Goal: Task Accomplishment & Management: Use online tool/utility

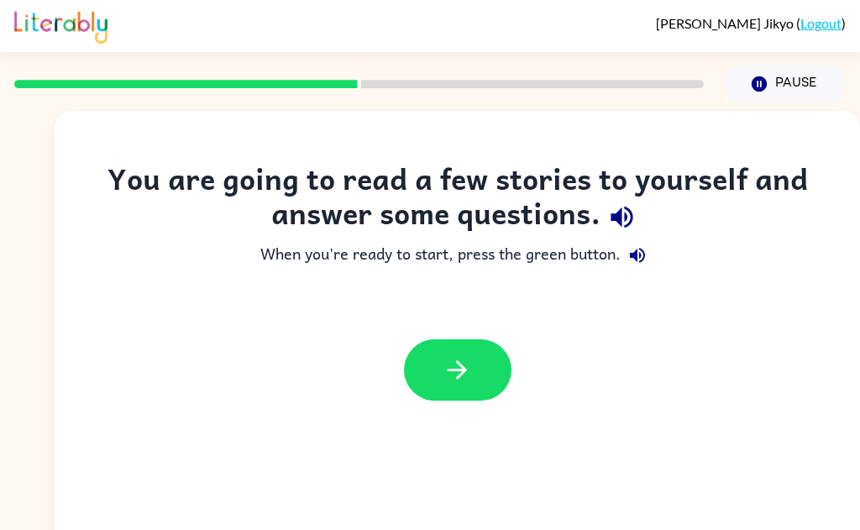
click at [613, 221] on icon "button" at bounding box center [621, 216] width 29 height 29
click at [457, 370] on icon "button" at bounding box center [457, 369] width 19 height 19
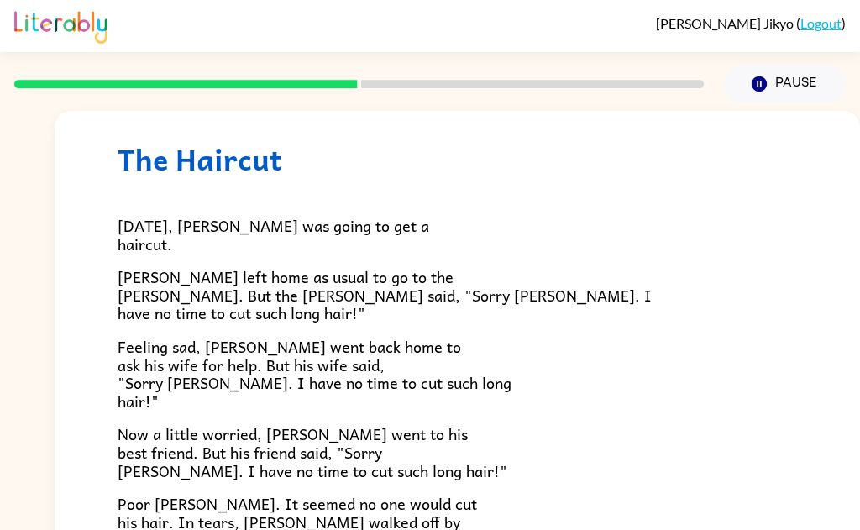
scroll to position [31, 0]
click at [809, 386] on div "The Haircut [DATE], [PERSON_NAME] was going to get a haircut. [PERSON_NAME] lef…" at bounding box center [457, 469] width 805 height 778
click at [810, 360] on div "The Haircut [DATE], [PERSON_NAME] was going to get a haircut. [PERSON_NAME] lef…" at bounding box center [457, 469] width 805 height 778
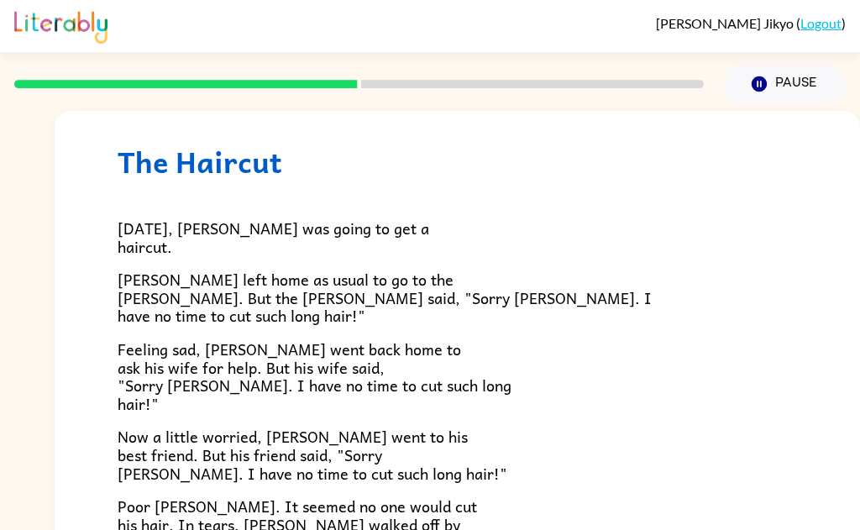
click at [812, 336] on div "The Haircut [DATE], [PERSON_NAME] was going to get a haircut. [PERSON_NAME] lef…" at bounding box center [457, 470] width 805 height 778
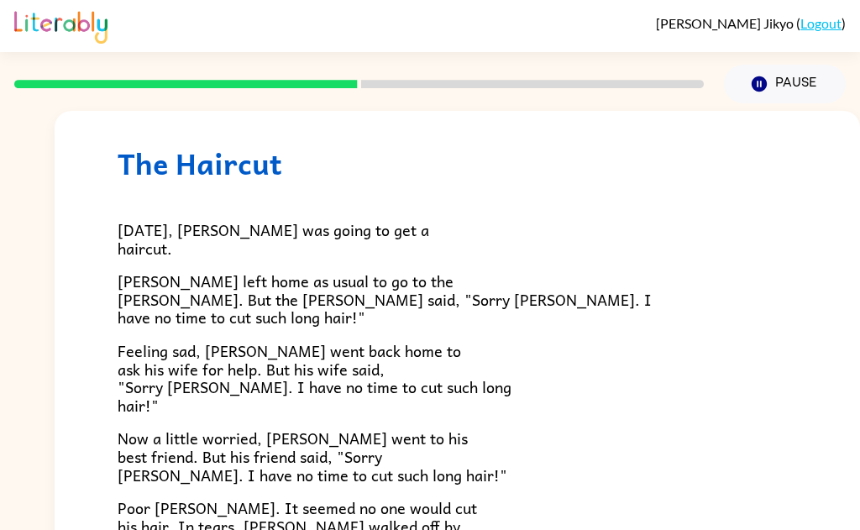
click at [819, 323] on div "The Haircut [DATE], [PERSON_NAME] was going to get a haircut. [PERSON_NAME] lef…" at bounding box center [457, 472] width 805 height 778
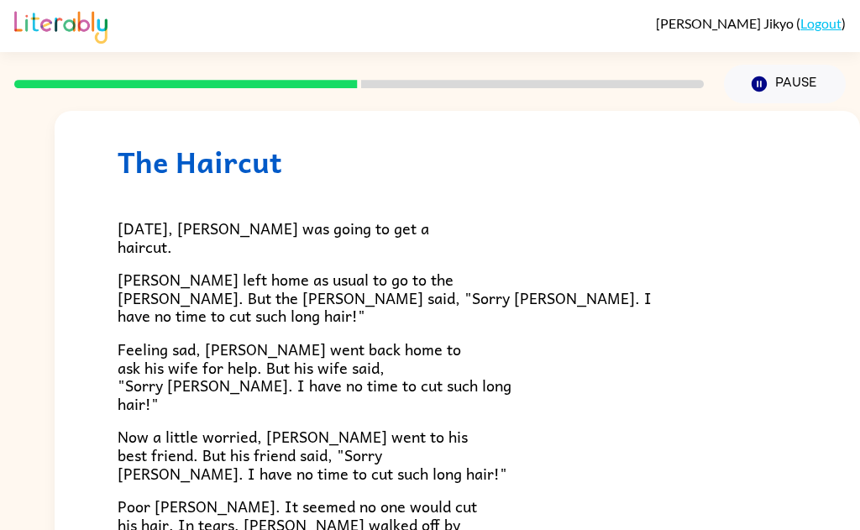
click at [837, 294] on div "The Haircut [DATE], [PERSON_NAME] was going to get a haircut. [PERSON_NAME] lef…" at bounding box center [457, 470] width 805 height 778
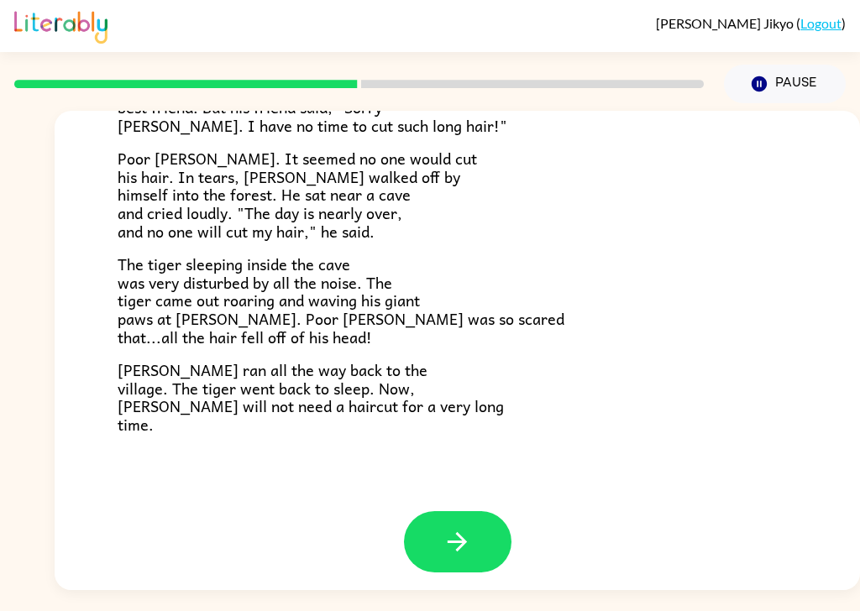
scroll to position [39, 0]
click at [457, 519] on button "button" at bounding box center [458, 542] width 108 height 61
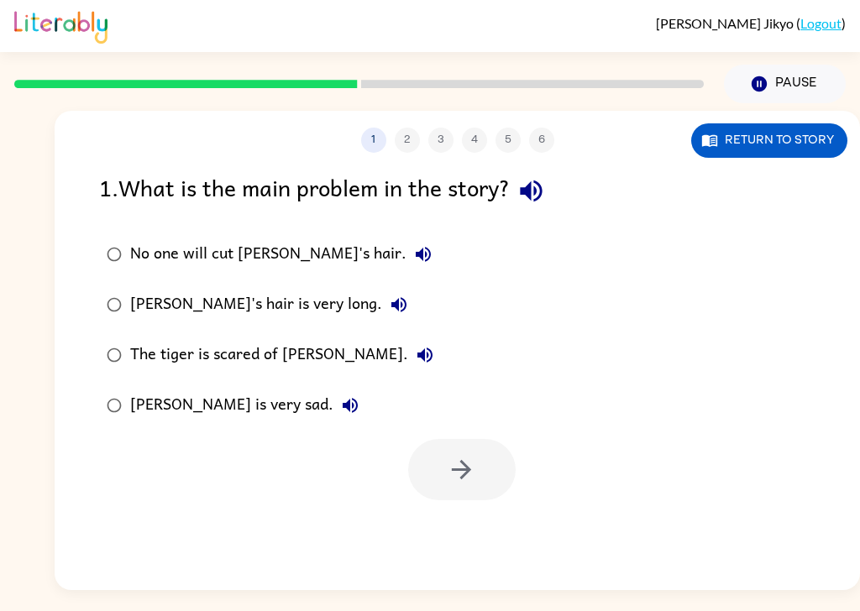
scroll to position [0, 0]
click at [553, 170] on button "button" at bounding box center [531, 191] width 43 height 43
click at [413, 244] on icon "button" at bounding box center [423, 254] width 20 height 20
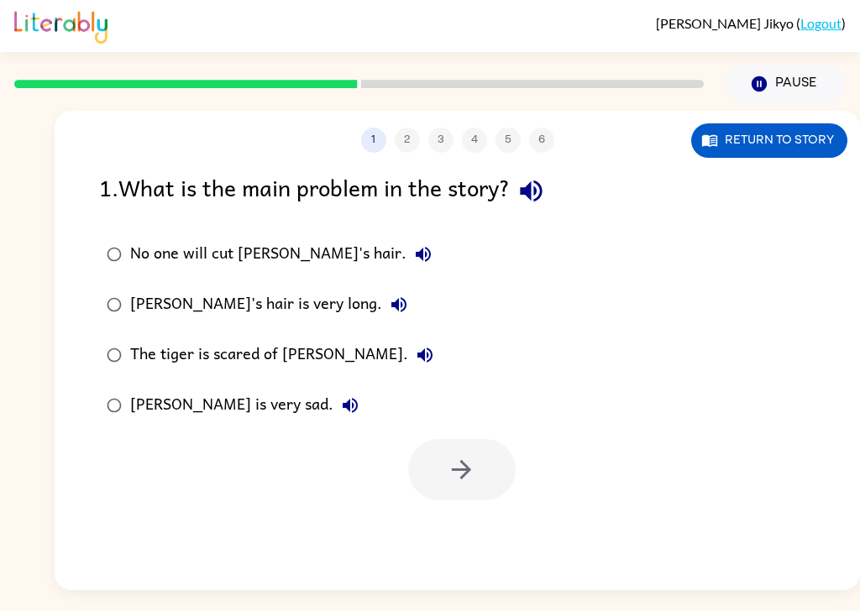
click at [389, 295] on icon "button" at bounding box center [399, 305] width 20 height 20
click at [415, 345] on icon "button" at bounding box center [425, 355] width 20 height 20
click at [340, 396] on icon "button" at bounding box center [350, 406] width 20 height 20
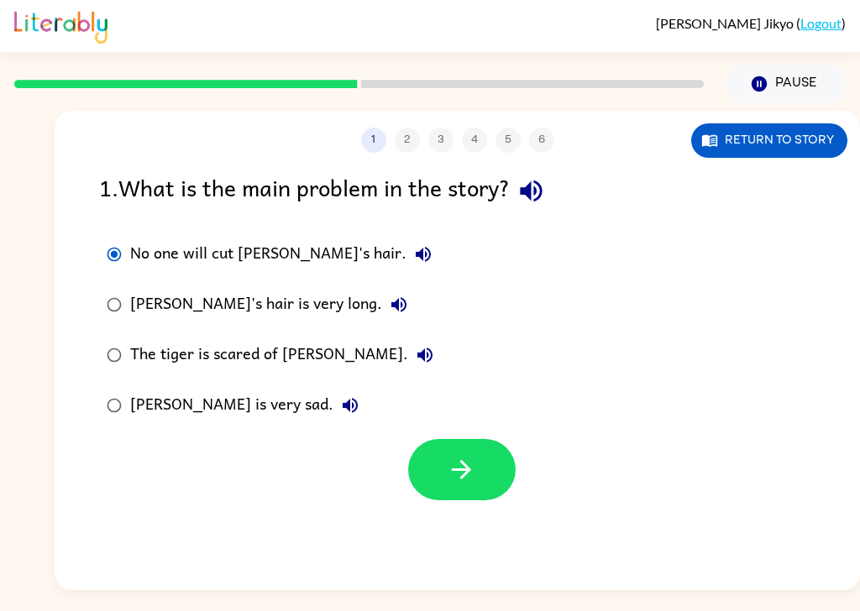
click at [472, 455] on icon "button" at bounding box center [461, 469] width 29 height 29
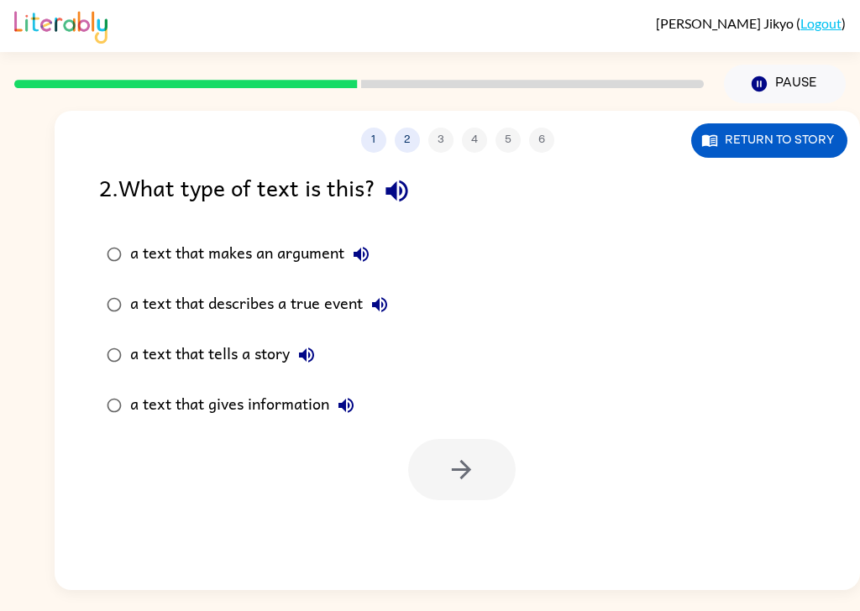
click at [396, 170] on button "button" at bounding box center [396, 191] width 43 height 43
click at [409, 176] on icon "button" at bounding box center [396, 190] width 29 height 29
click at [369, 247] on icon "button" at bounding box center [361, 254] width 15 height 15
click at [393, 288] on button "a text that describes a true event" at bounding box center [380, 305] width 34 height 34
click at [321, 338] on button "a text that tells a story" at bounding box center [307, 355] width 34 height 34
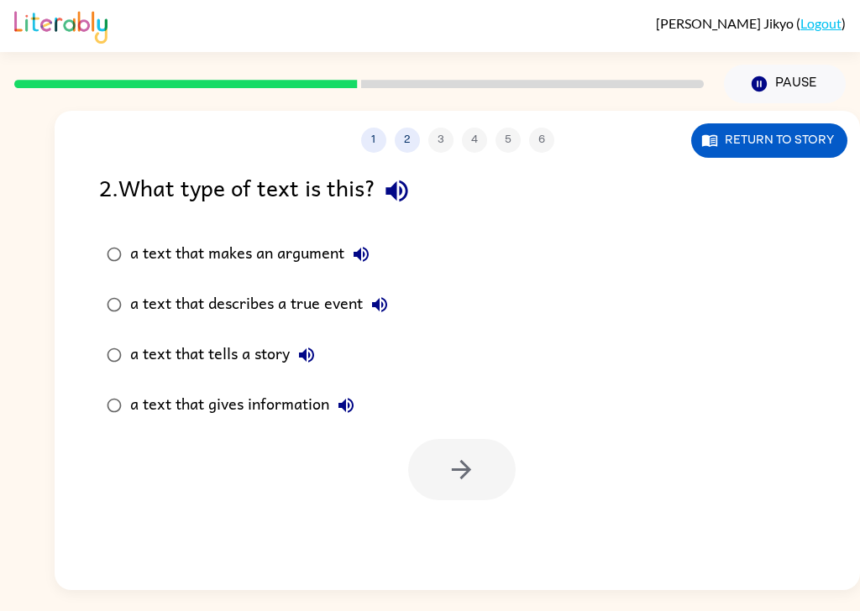
click at [361, 389] on button "a text that gives information" at bounding box center [346, 406] width 34 height 34
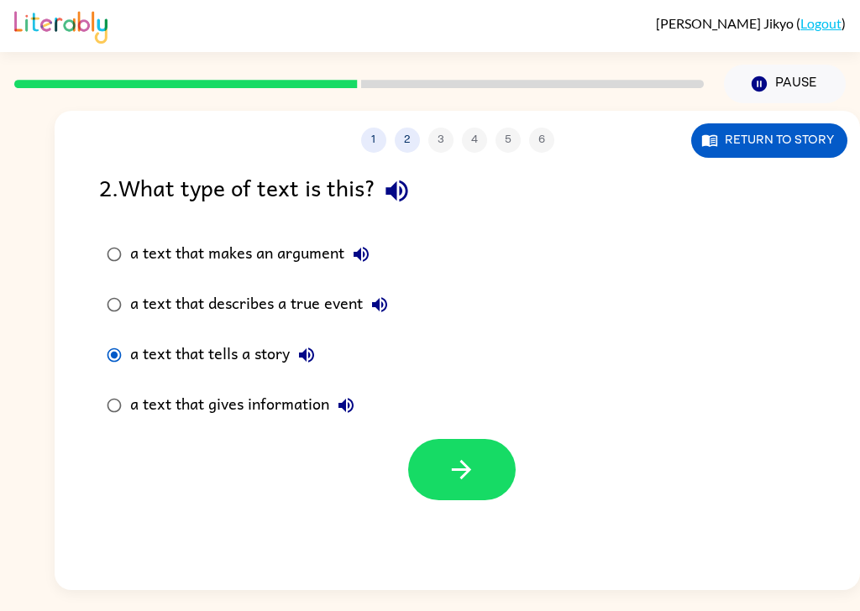
click at [475, 455] on icon "button" at bounding box center [461, 469] width 29 height 29
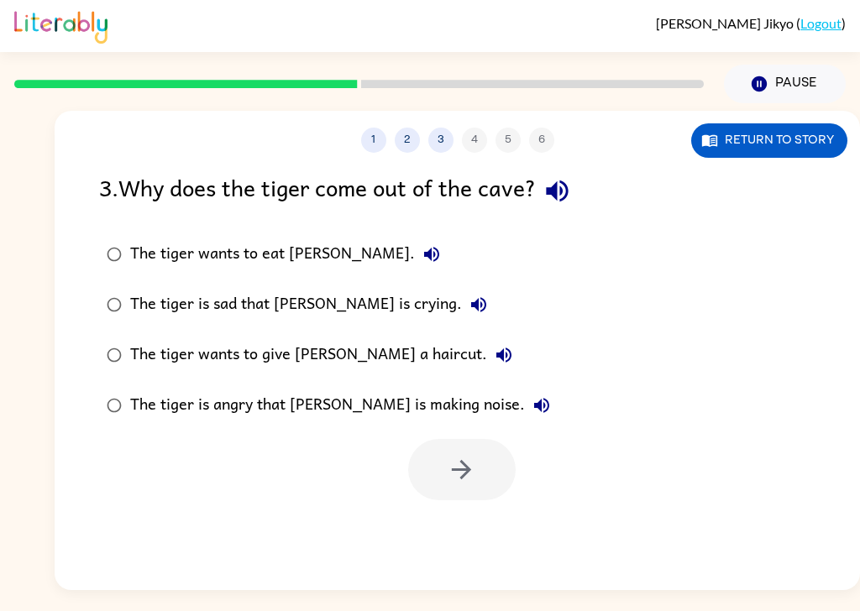
click at [568, 181] on icon "button" at bounding box center [557, 192] width 22 height 22
click at [462, 288] on button "The tiger is sad that [PERSON_NAME] is crying." at bounding box center [479, 305] width 34 height 34
click at [494, 345] on icon "button" at bounding box center [504, 355] width 20 height 20
click at [525, 389] on button "The tiger is angry that [PERSON_NAME] is making noise." at bounding box center [542, 406] width 34 height 34
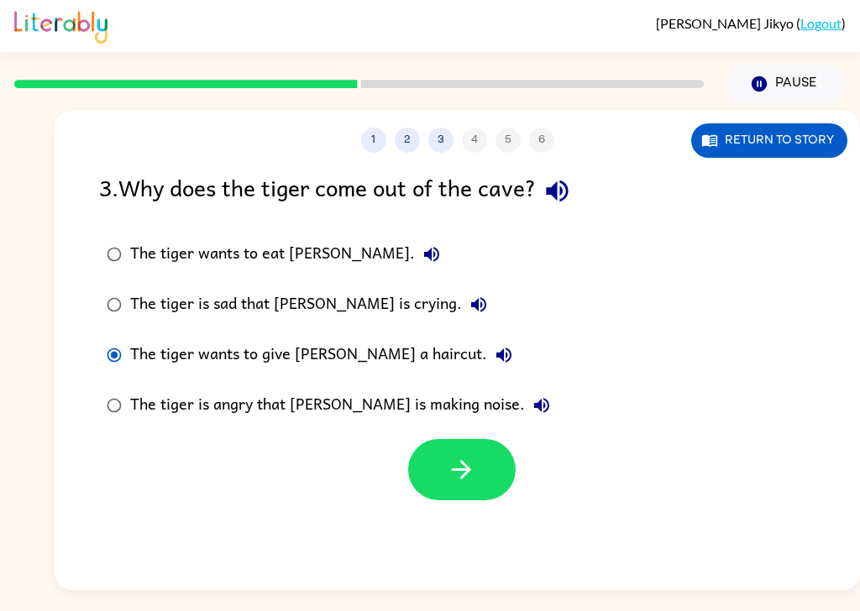
scroll to position [37, 0]
click at [474, 455] on icon "button" at bounding box center [461, 469] width 29 height 29
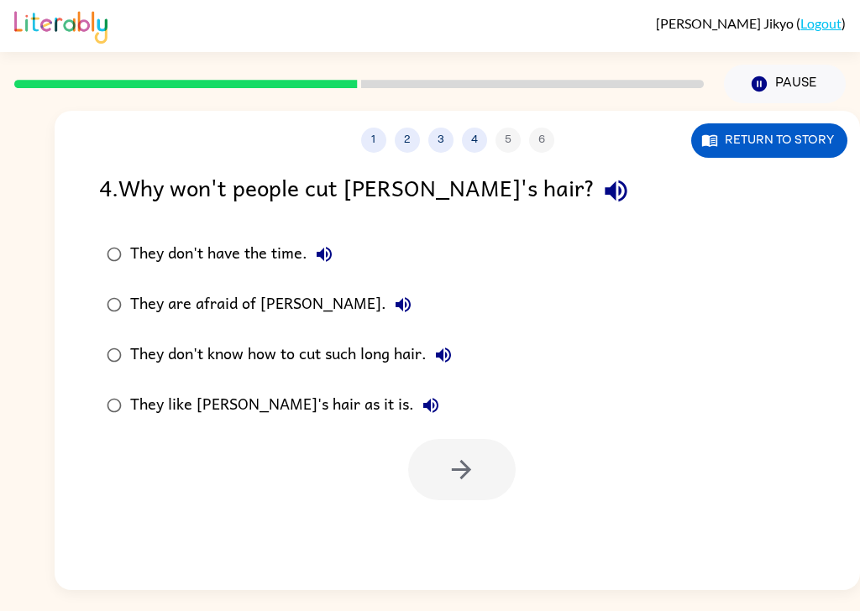
click at [601, 176] on icon "button" at bounding box center [615, 190] width 29 height 29
click at [321, 244] on icon "button" at bounding box center [324, 254] width 20 height 20
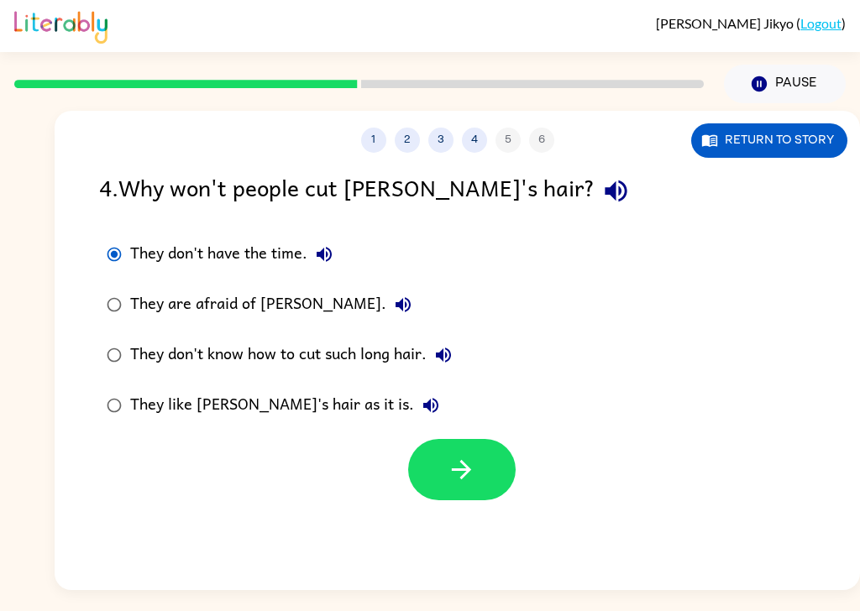
scroll to position [31, 0]
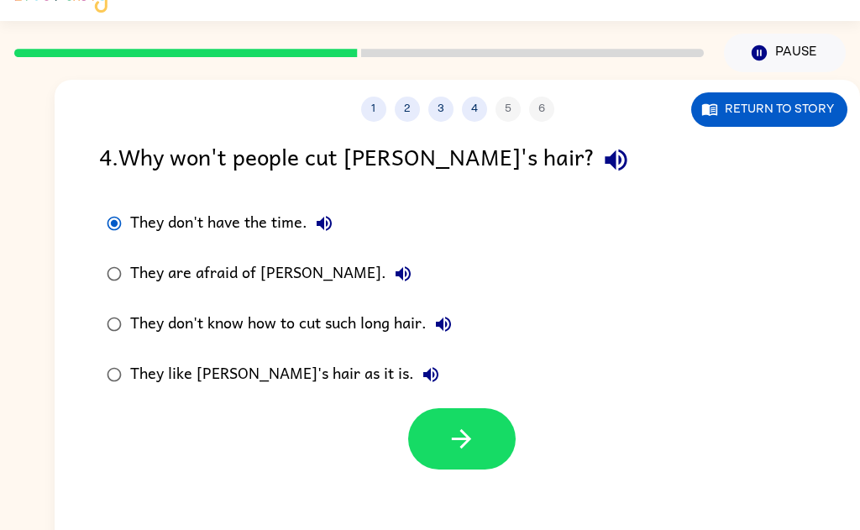
click at [480, 449] on button "button" at bounding box center [462, 438] width 108 height 61
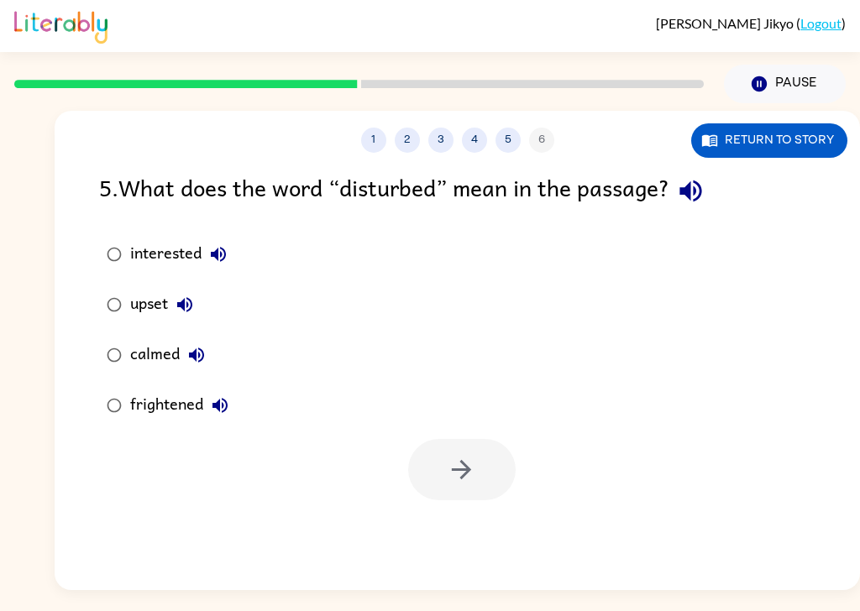
scroll to position [29, 0]
click at [701, 181] on icon "button" at bounding box center [691, 192] width 22 height 22
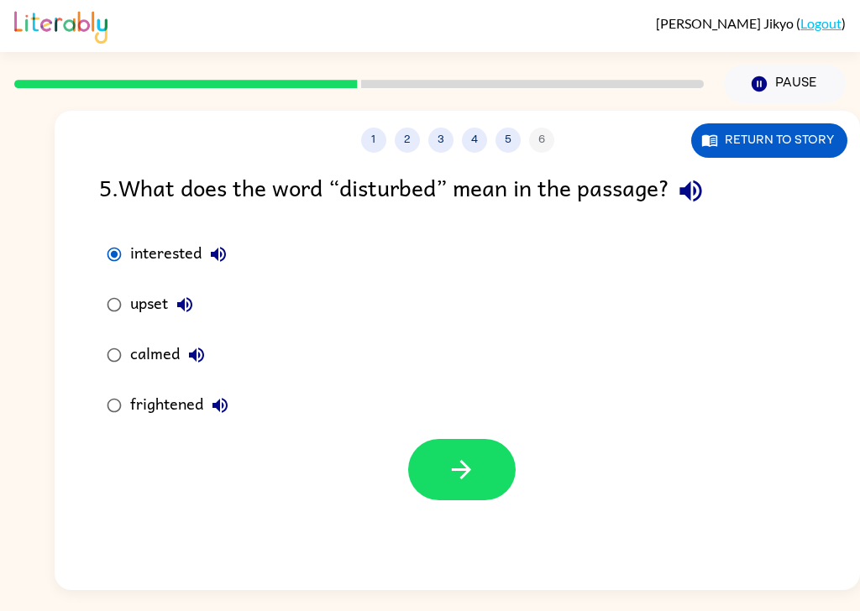
click at [204, 238] on button "interested" at bounding box center [219, 255] width 34 height 34
click at [214, 244] on icon "button" at bounding box center [218, 254] width 20 height 20
click at [190, 288] on button "upset" at bounding box center [185, 305] width 34 height 34
click at [449, 455] on icon "button" at bounding box center [461, 469] width 29 height 29
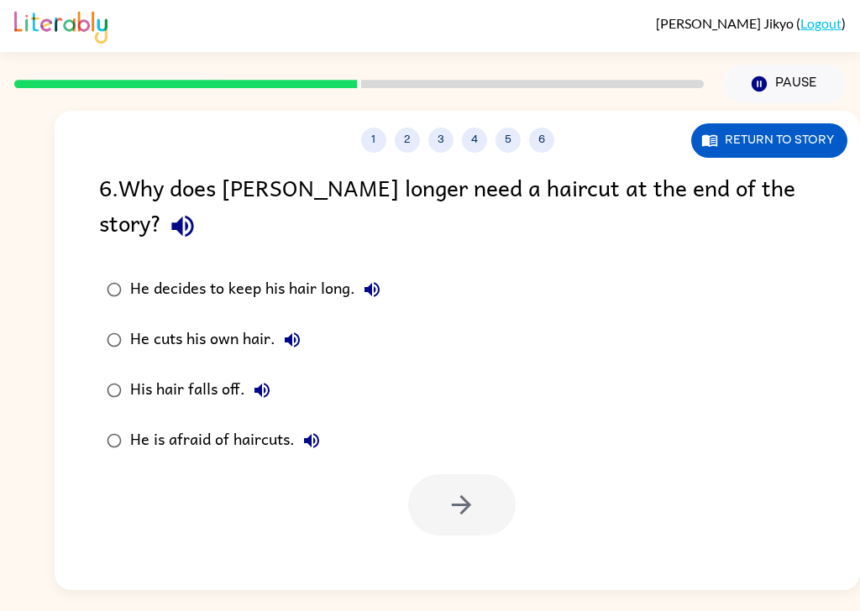
click at [204, 205] on button "button" at bounding box center [182, 226] width 43 height 43
click at [384, 273] on button "He decides to keep his hair long." at bounding box center [372, 290] width 34 height 34
click at [302, 330] on icon "button" at bounding box center [292, 340] width 20 height 20
click at [270, 380] on icon "button" at bounding box center [262, 390] width 20 height 20
click at [324, 424] on button "He is afraid of haircuts." at bounding box center [312, 441] width 34 height 34
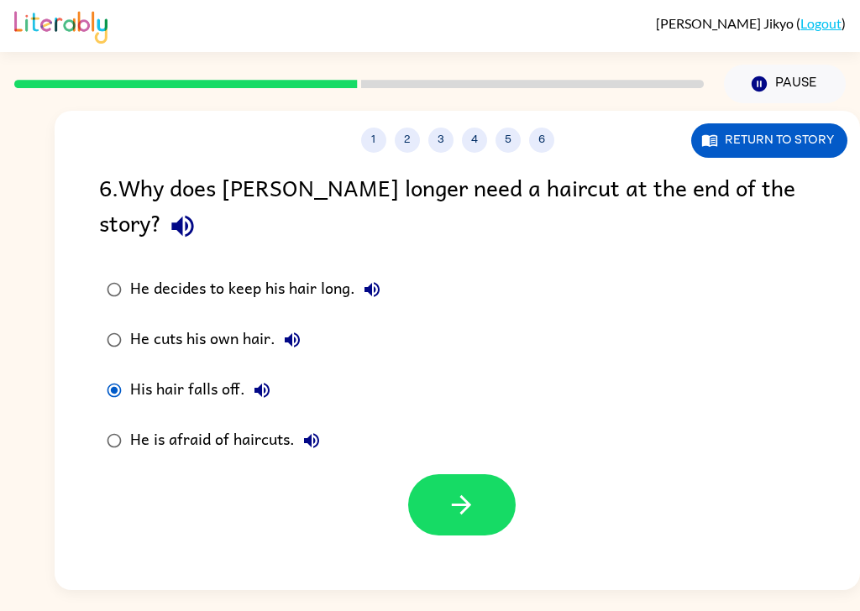
scroll to position [40, 0]
click at [475, 491] on icon "button" at bounding box center [461, 505] width 29 height 29
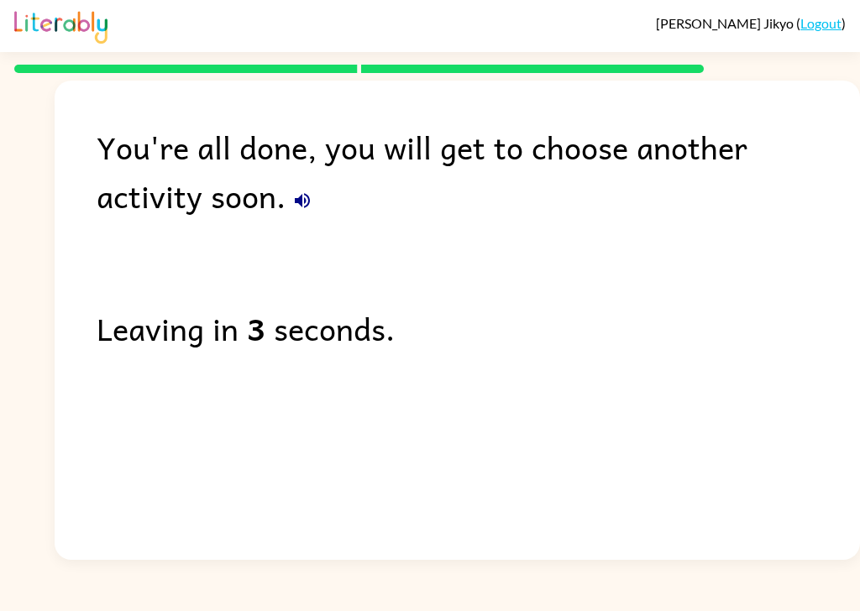
click at [292, 191] on icon "button" at bounding box center [302, 201] width 20 height 20
